Goal: Information Seeking & Learning: Find specific fact

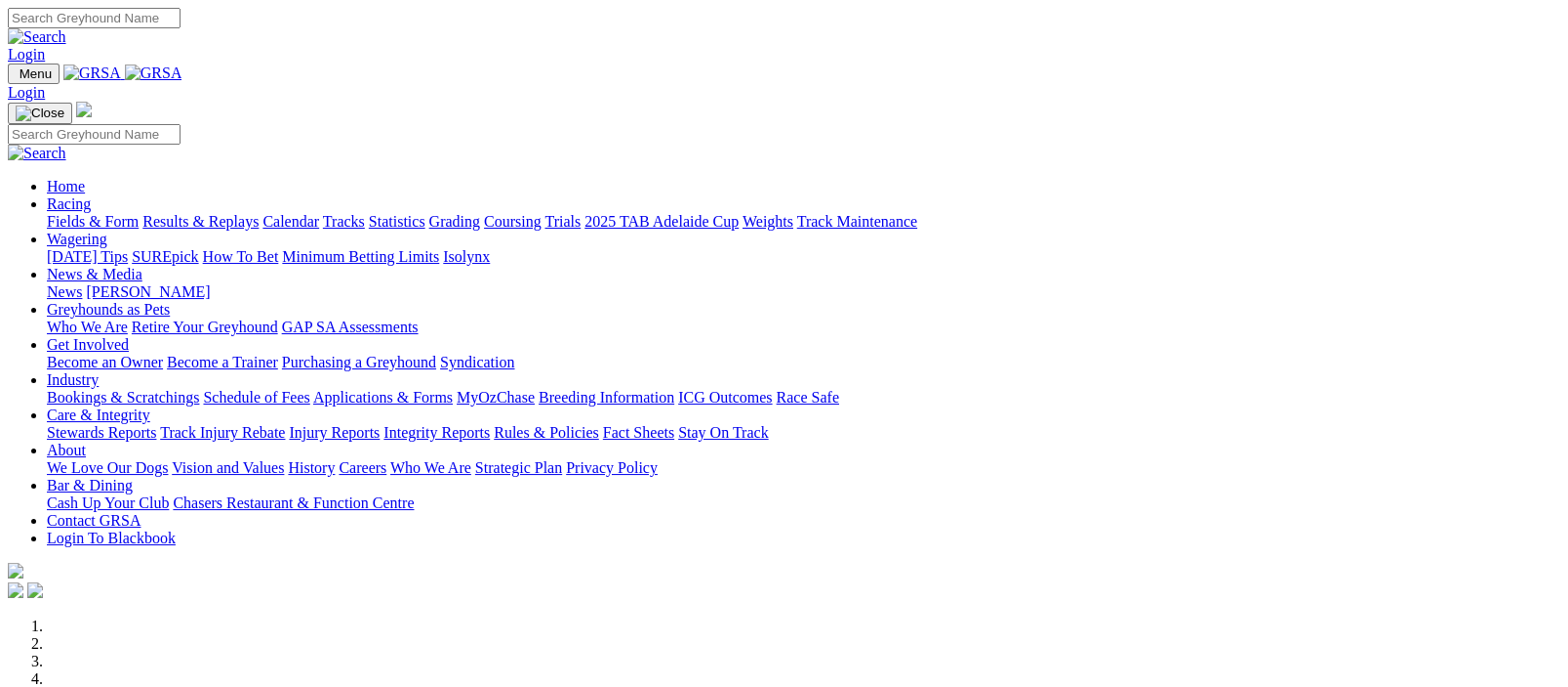
click at [182, 68] on img at bounding box center [153, 73] width 57 height 18
click at [91, 195] on link "Racing" at bounding box center [68, 203] width 44 height 17
click at [182, 66] on img at bounding box center [153, 73] width 57 height 18
click at [108, 231] on link "Wagering" at bounding box center [76, 239] width 60 height 17
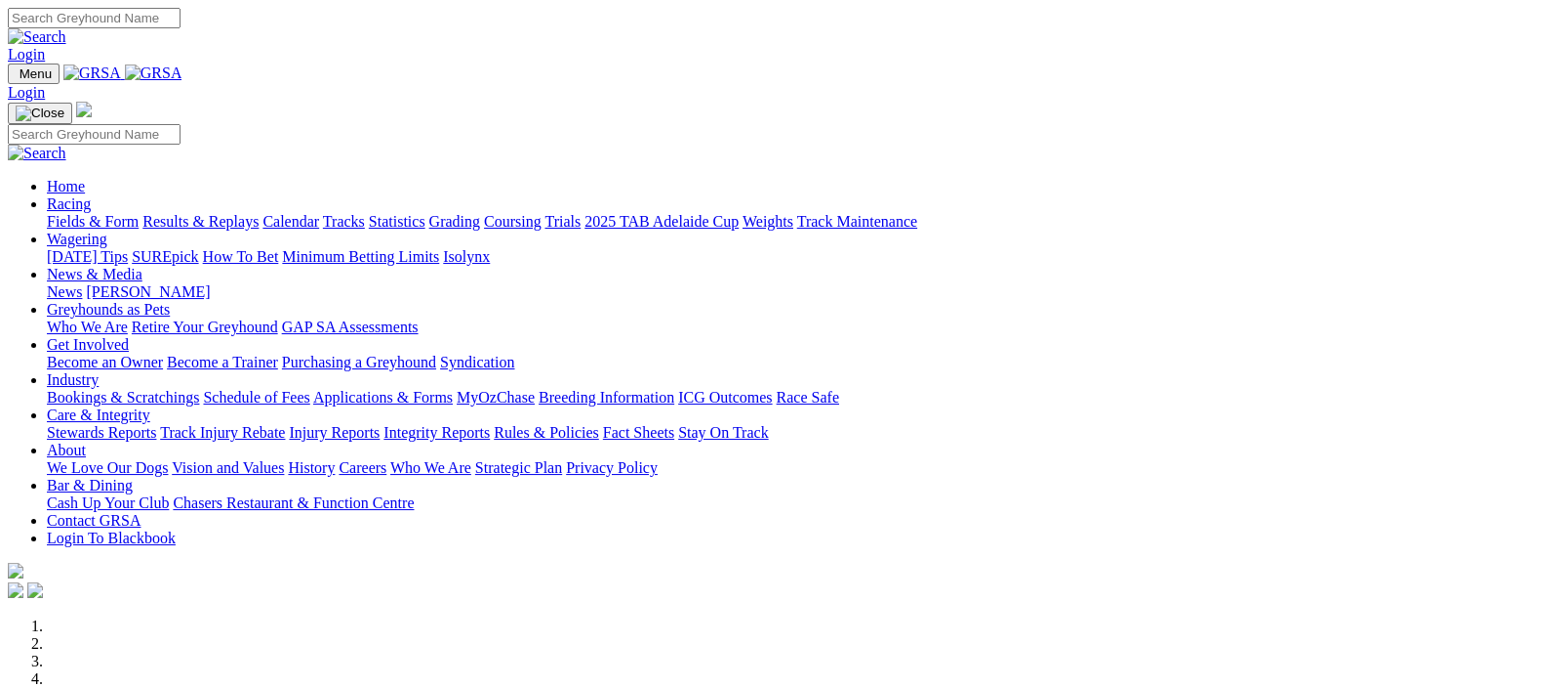
click at [250, 213] on link "Results & Replays" at bounding box center [200, 221] width 116 height 17
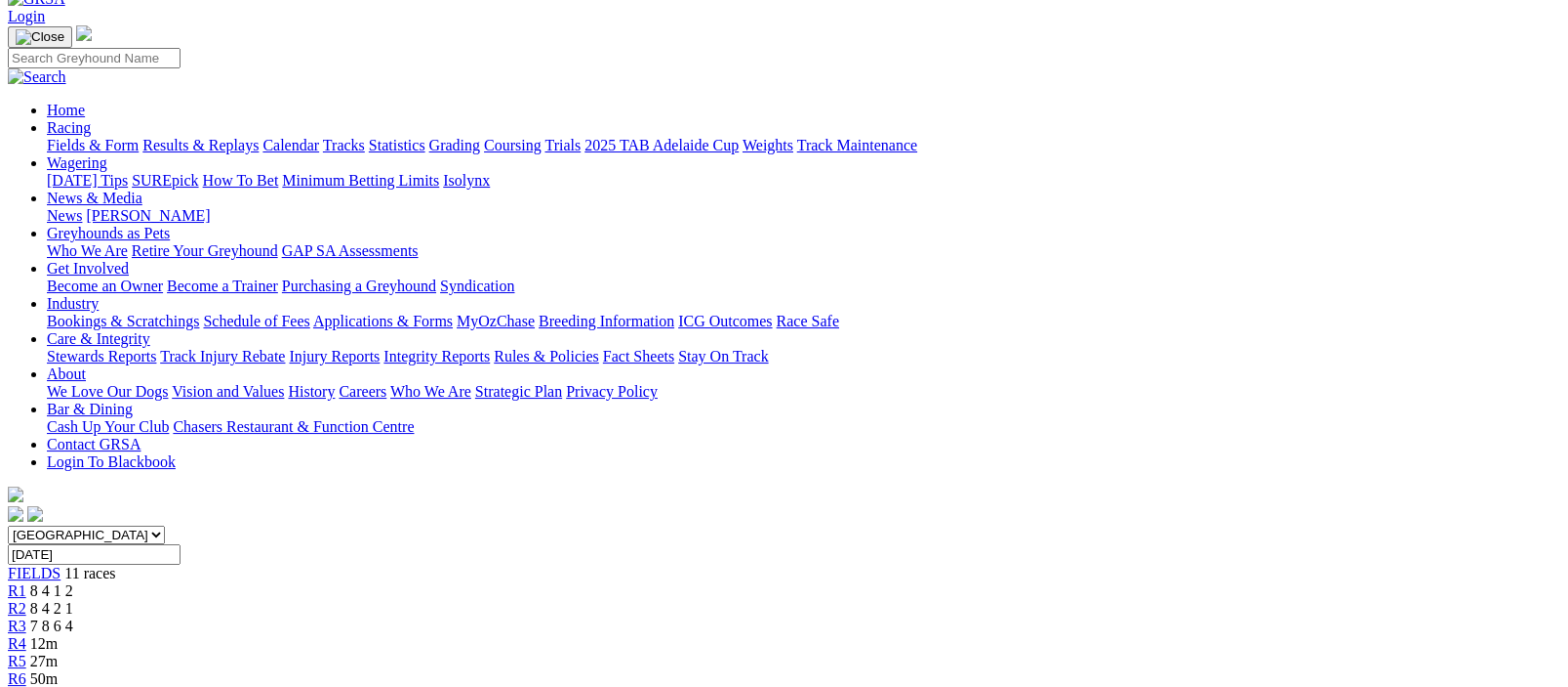
scroll to position [477, 0]
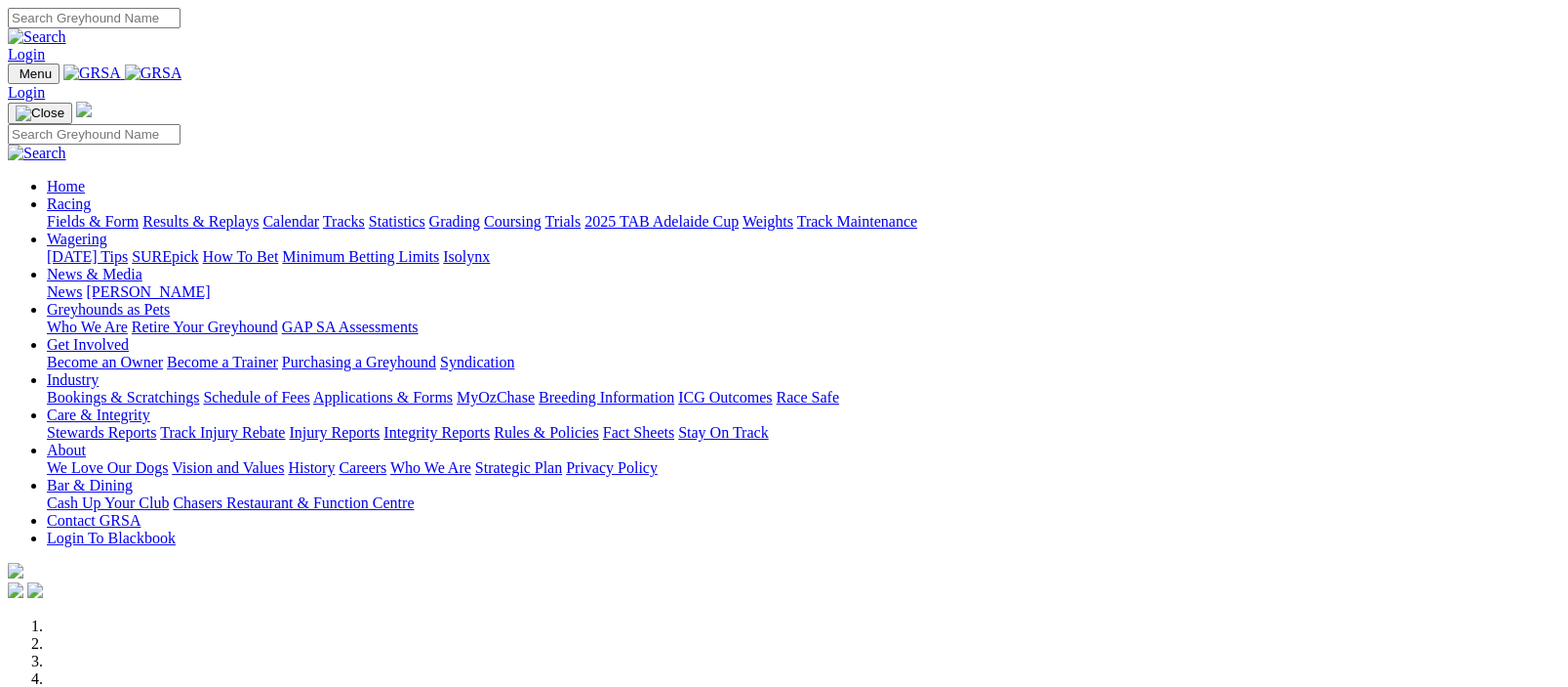
click at [182, 71] on img at bounding box center [153, 73] width 57 height 18
click at [91, 195] on link "Racing" at bounding box center [68, 203] width 44 height 17
click at [226, 213] on link "Results & Replays" at bounding box center [200, 221] width 116 height 17
